Goal: Task Accomplishment & Management: Manage account settings

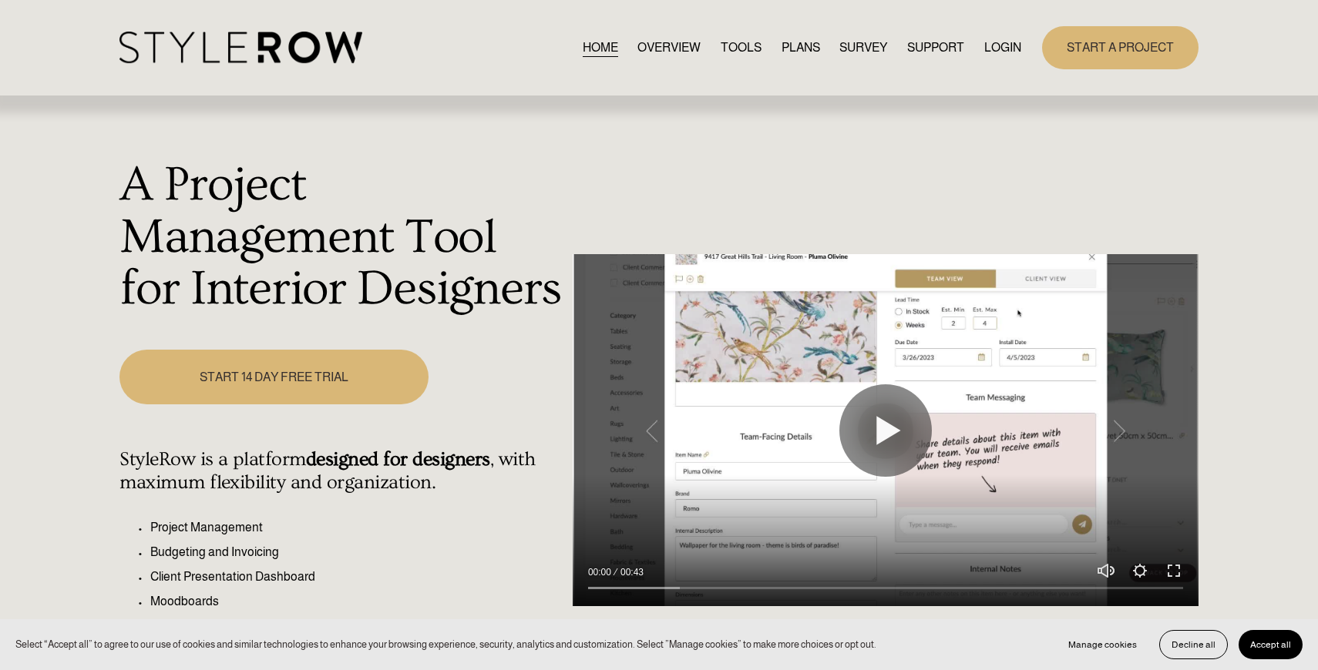
click at [1012, 38] on link "LOGIN" at bounding box center [1002, 47] width 37 height 21
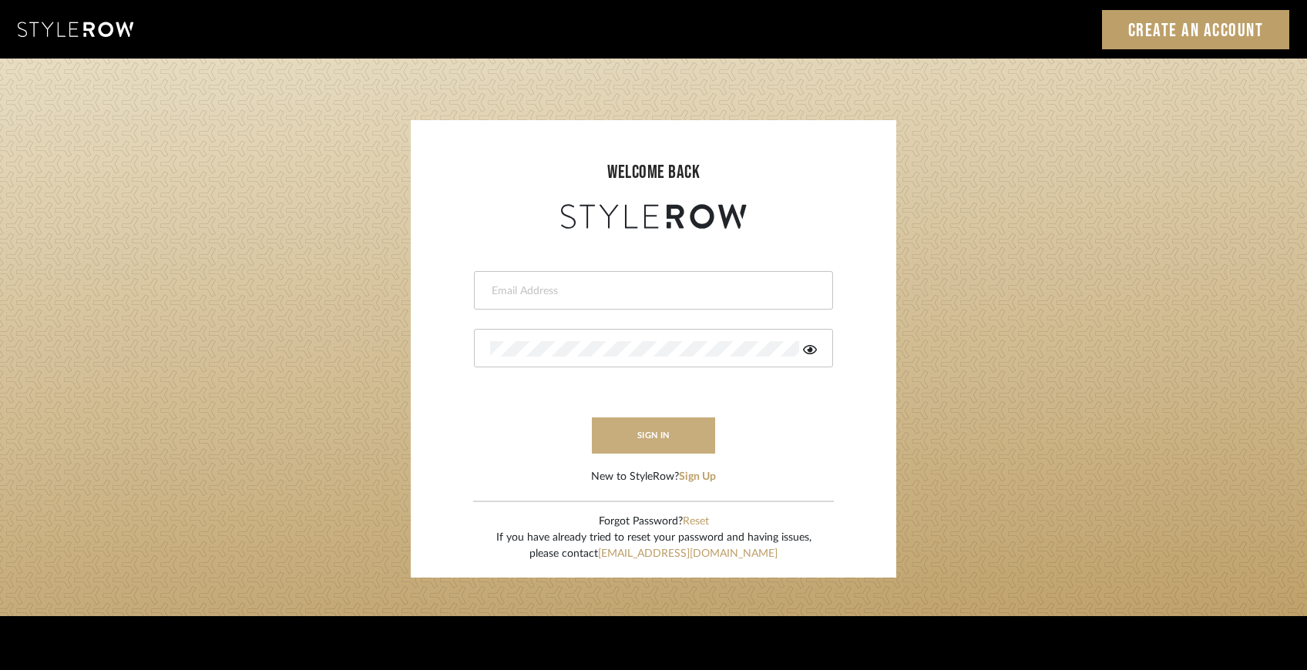
type input "[EMAIL_ADDRESS][DOMAIN_NAME]"
click at [697, 423] on button "sign in" at bounding box center [653, 436] width 123 height 36
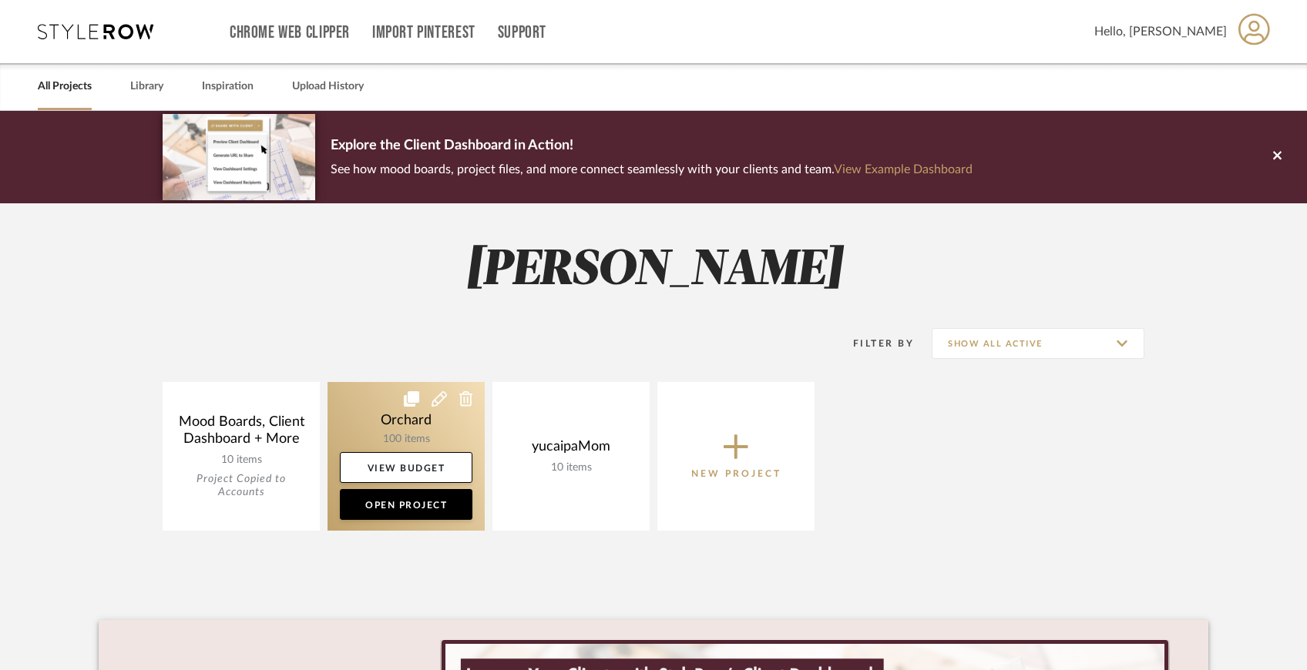
click at [398, 430] on link at bounding box center [406, 456] width 157 height 149
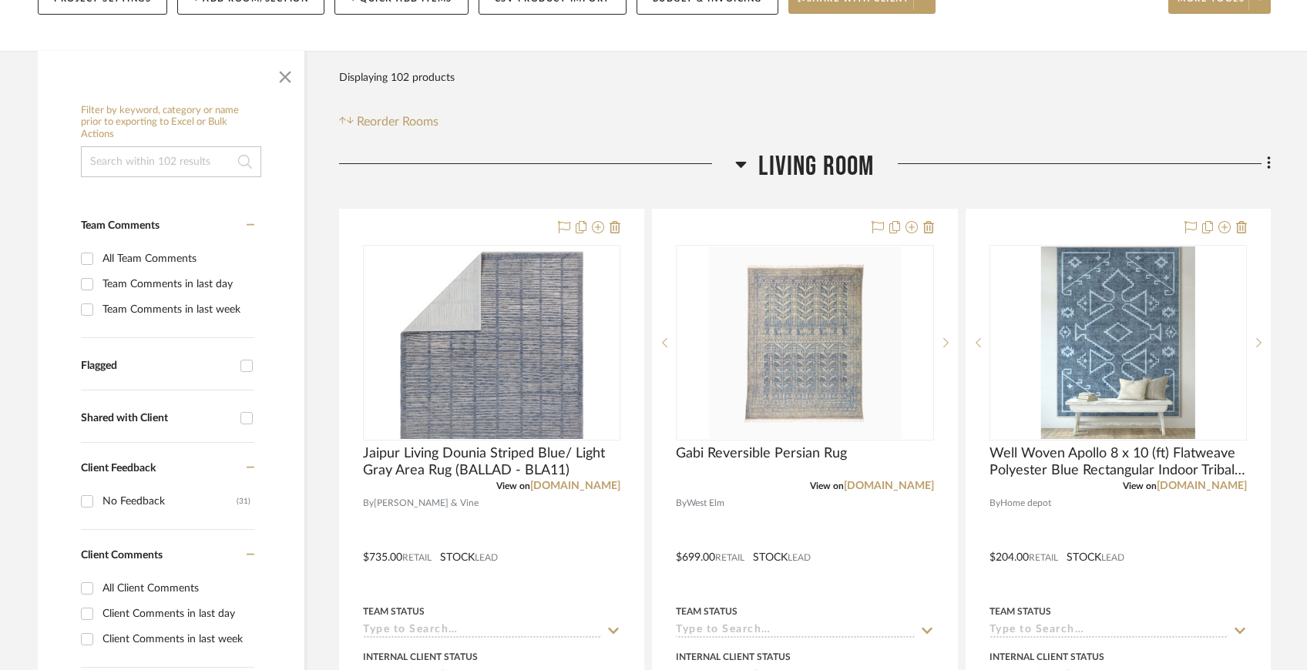
scroll to position [241, 0]
